Goal: Complete application form

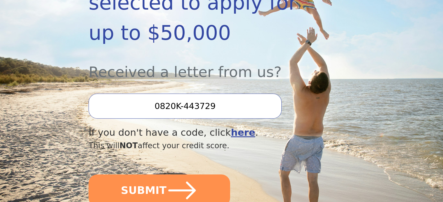
scroll to position [233, 0]
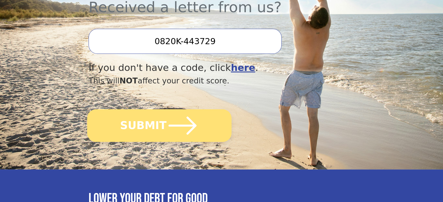
click at [167, 110] on icon "submit" at bounding box center [183, 126] width 32 height 32
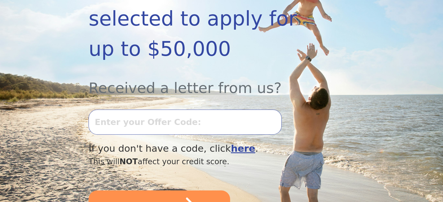
scroll to position [204, 0]
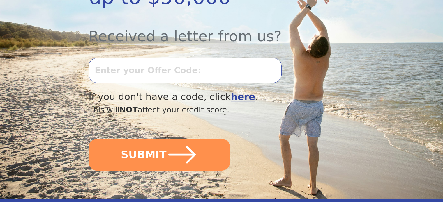
click at [231, 91] on b "here" at bounding box center [243, 96] width 24 height 11
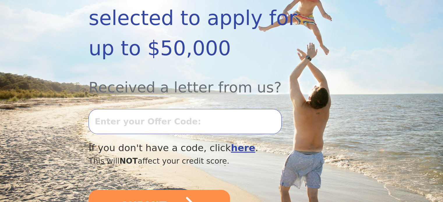
scroll to position [175, 0]
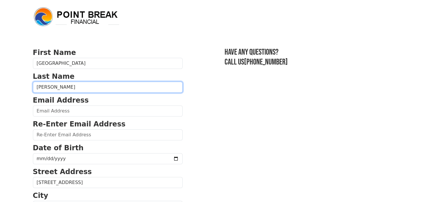
drag, startPoint x: 36, startPoint y: 87, endPoint x: 60, endPoint y: 93, distance: 24.5
click at [36, 87] on input "Contreras" at bounding box center [108, 87] width 150 height 11
type input "Santana Contreras"
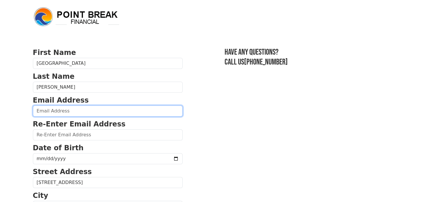
click at [51, 111] on input "email" at bounding box center [108, 111] width 150 height 11
type input "albania.santana007@hotmail.com"
type input "(786) 719-5807"
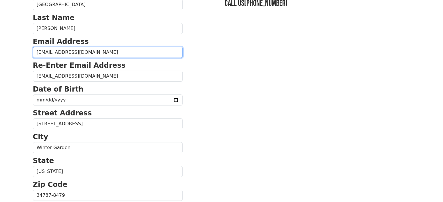
scroll to position [49, 0]
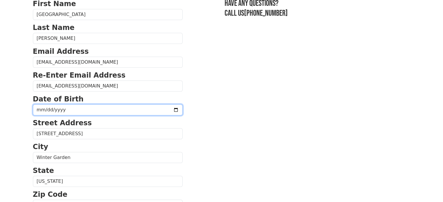
click at [66, 107] on input "date" at bounding box center [108, 110] width 150 height 11
type input "1987-10-15"
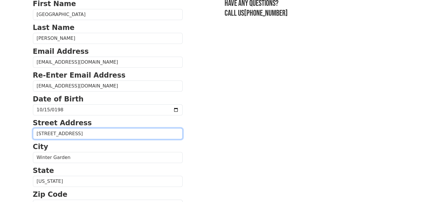
drag, startPoint x: 70, startPoint y: 138, endPoint x: 75, endPoint y: 134, distance: 6.2
click at [71, 137] on input "13257 Pontoon Rd" at bounding box center [108, 133] width 150 height 11
click at [89, 134] on input "13257 Pontoon Rd" at bounding box center [108, 133] width 150 height 11
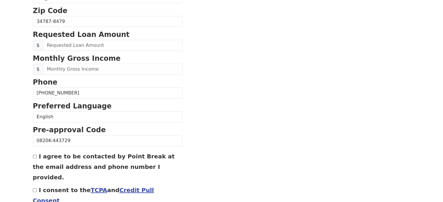
scroll to position [259, 0]
